Goal: Transaction & Acquisition: Book appointment/travel/reservation

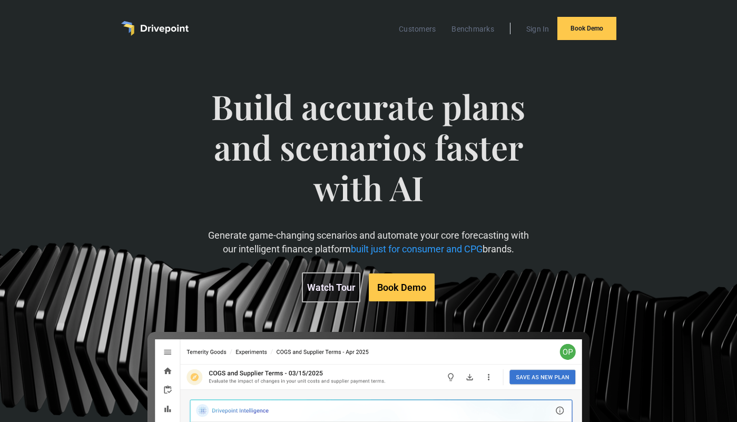
click at [154, 27] on img "home" at bounding box center [154, 28] width 67 height 15
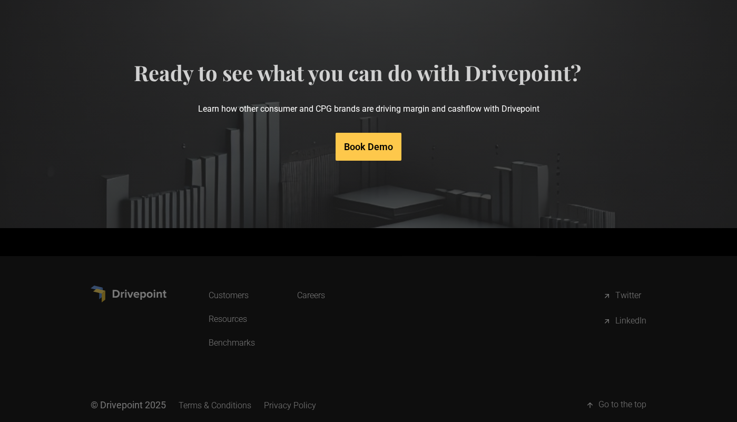
scroll to position [5056, 0]
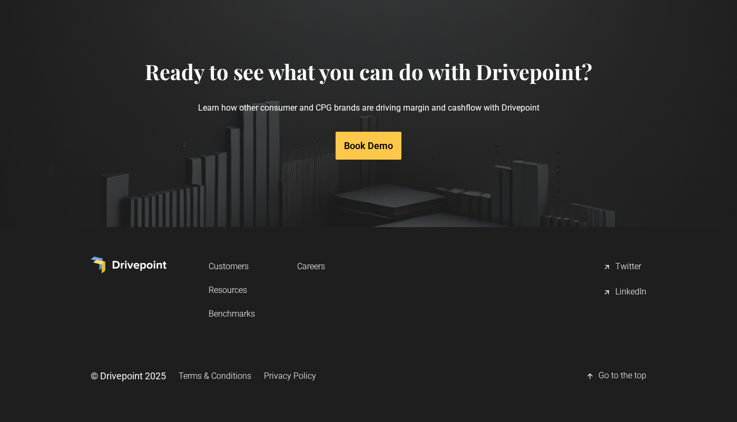
click at [309, 264] on link "Careers" at bounding box center [311, 265] width 28 height 19
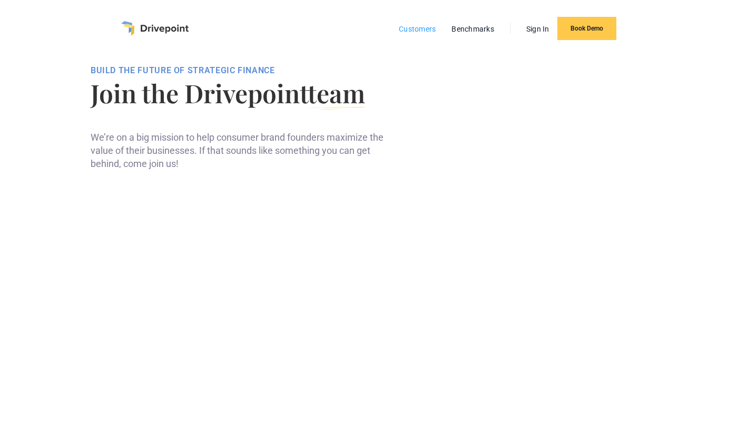
click at [408, 29] on link "Customers" at bounding box center [416, 29] width 47 height 14
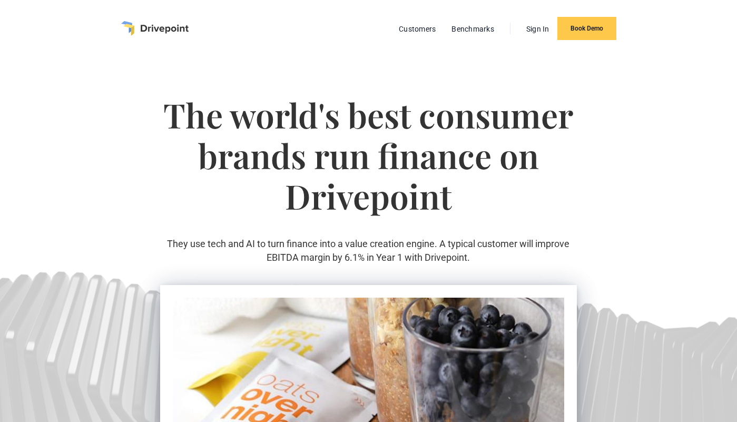
click at [152, 27] on img "home" at bounding box center [154, 28] width 67 height 15
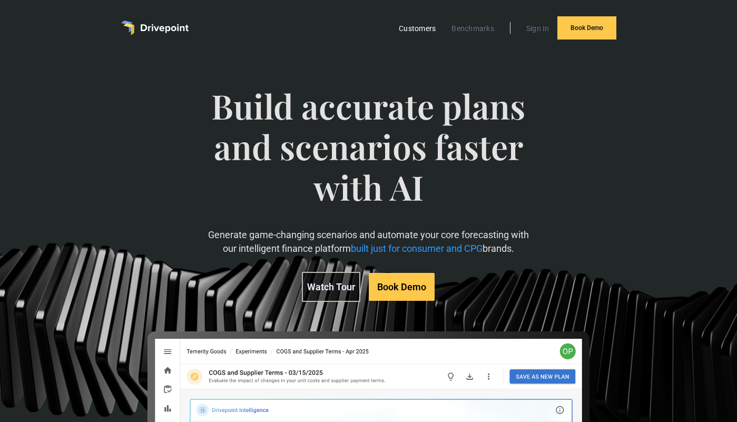
click at [408, 28] on link "Customers" at bounding box center [416, 29] width 47 height 14
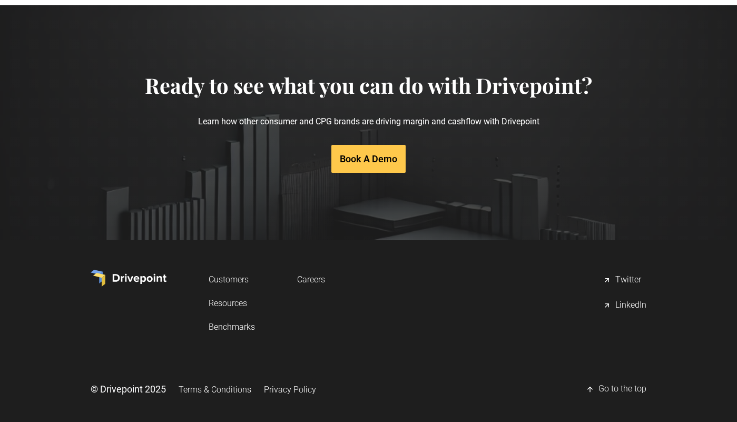
scroll to position [2135, 0]
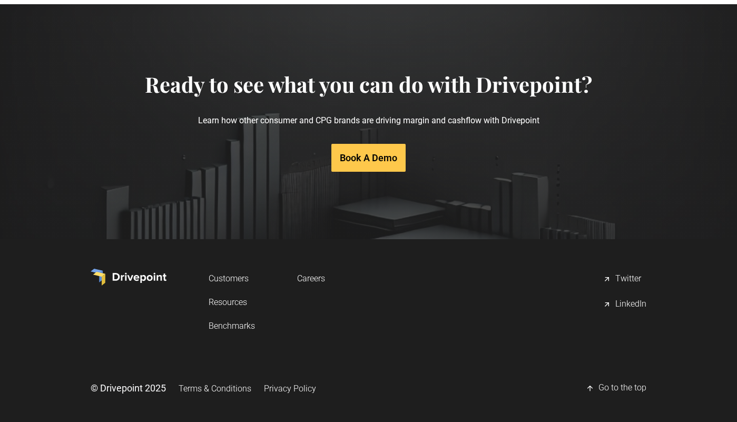
click at [352, 154] on link "Book A Demo" at bounding box center [368, 158] width 74 height 28
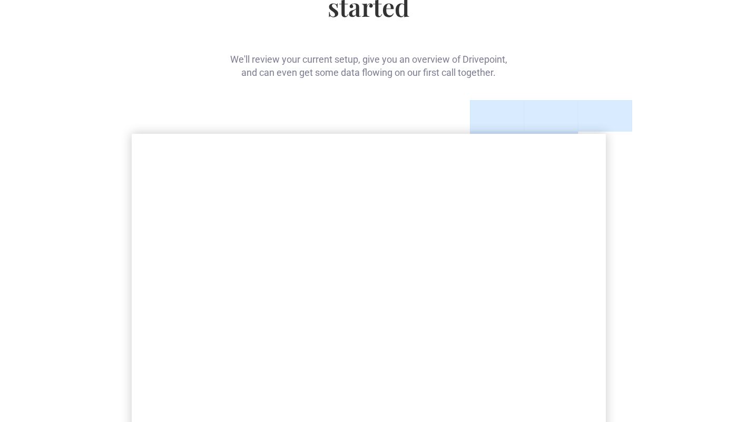
scroll to position [36, 0]
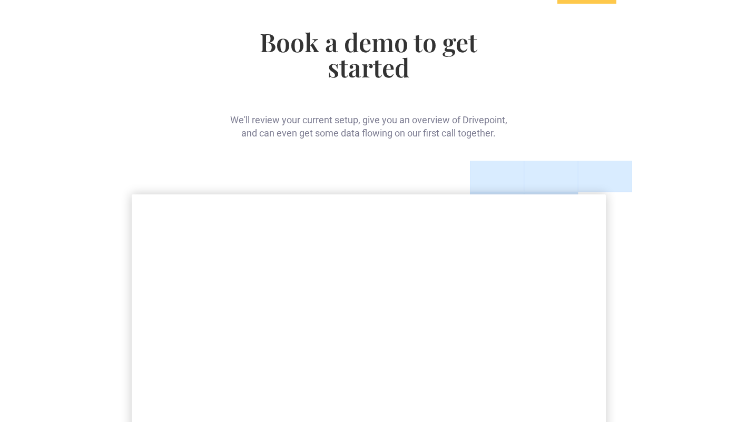
click at [607, 68] on div "Book a demo to get started We'll review your current setup, give you an overvie…" at bounding box center [368, 366] width 555 height 690
